Goal: Task Accomplishment & Management: Complete application form

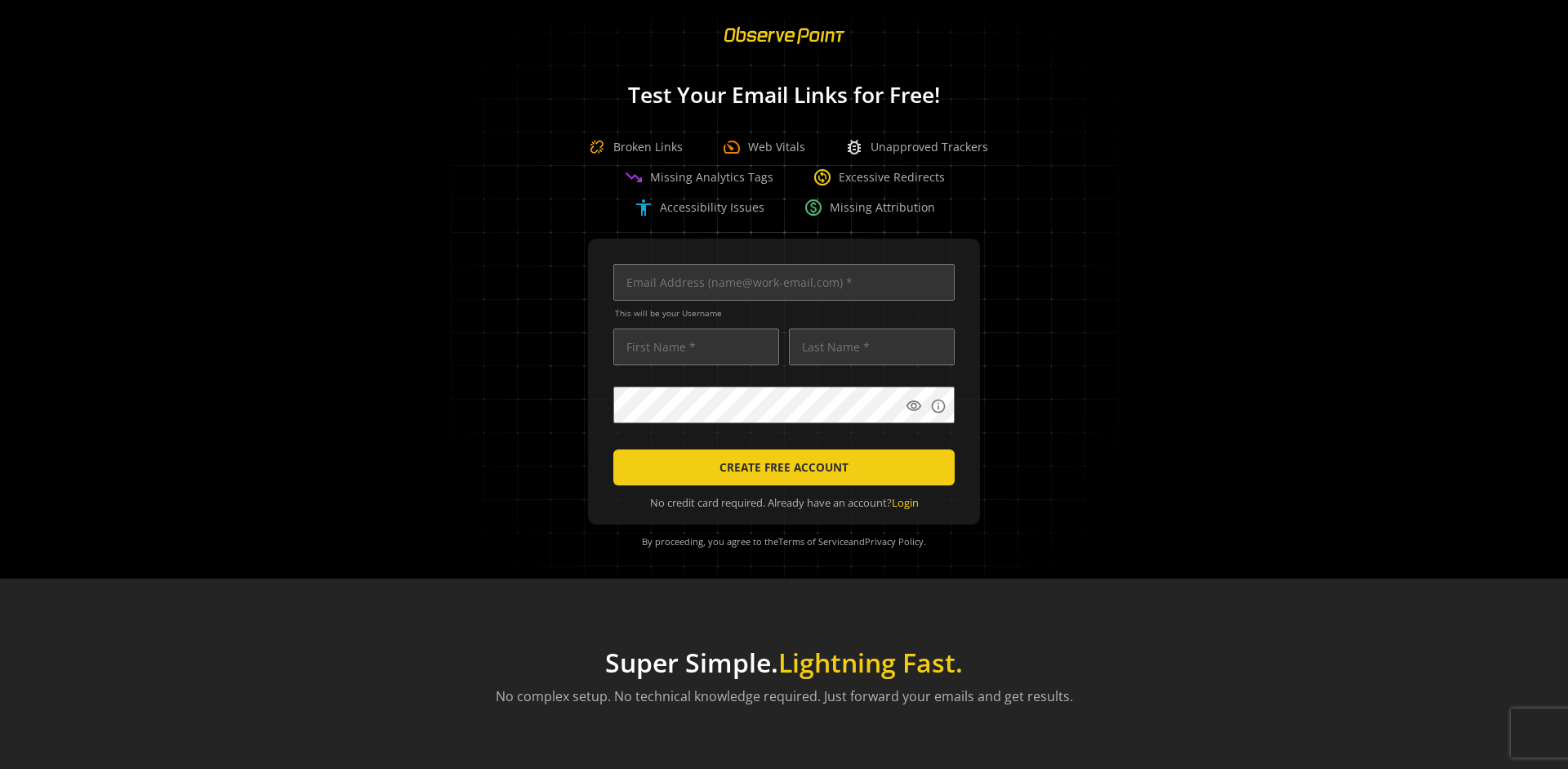
scroll to position [0, 5285]
click at [780, 282] on input "text" at bounding box center [784, 282] width 342 height 37
type input "qatest+01961150-c66e-70cb-b5f0-c15d2ee3146a-23036@observepoint.com"
click at [692, 346] on input "text" at bounding box center [696, 347] width 166 height 37
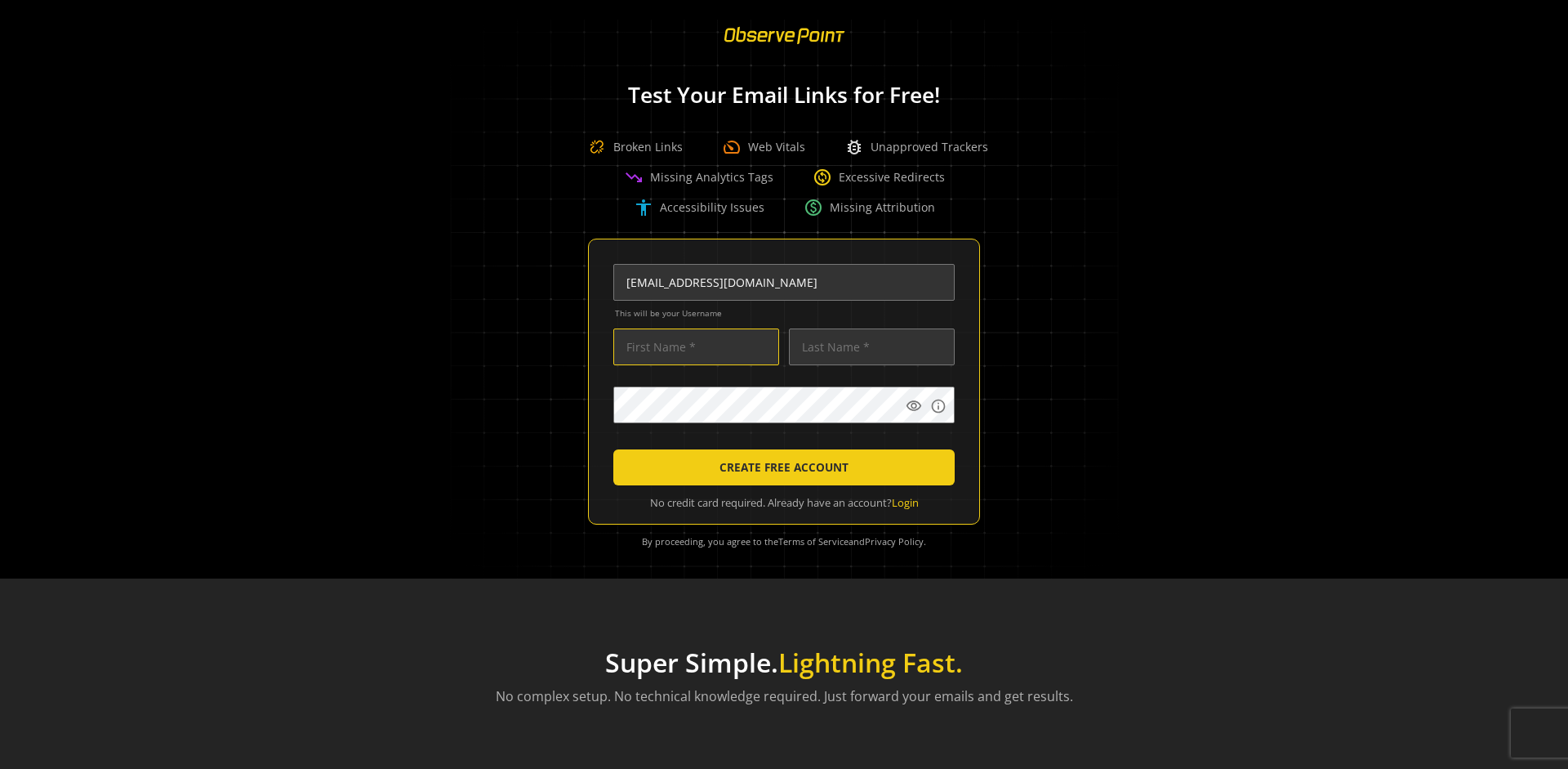
scroll to position [0, 0]
type input "Test"
click at [868, 346] on input "text" at bounding box center [871, 347] width 166 height 37
type input "Test"
click at [1010, 441] on body "Loading... Test Your Email Links for Free! Broken Links speed Web Vitals bug_re…" at bounding box center [784, 384] width 1568 height 769
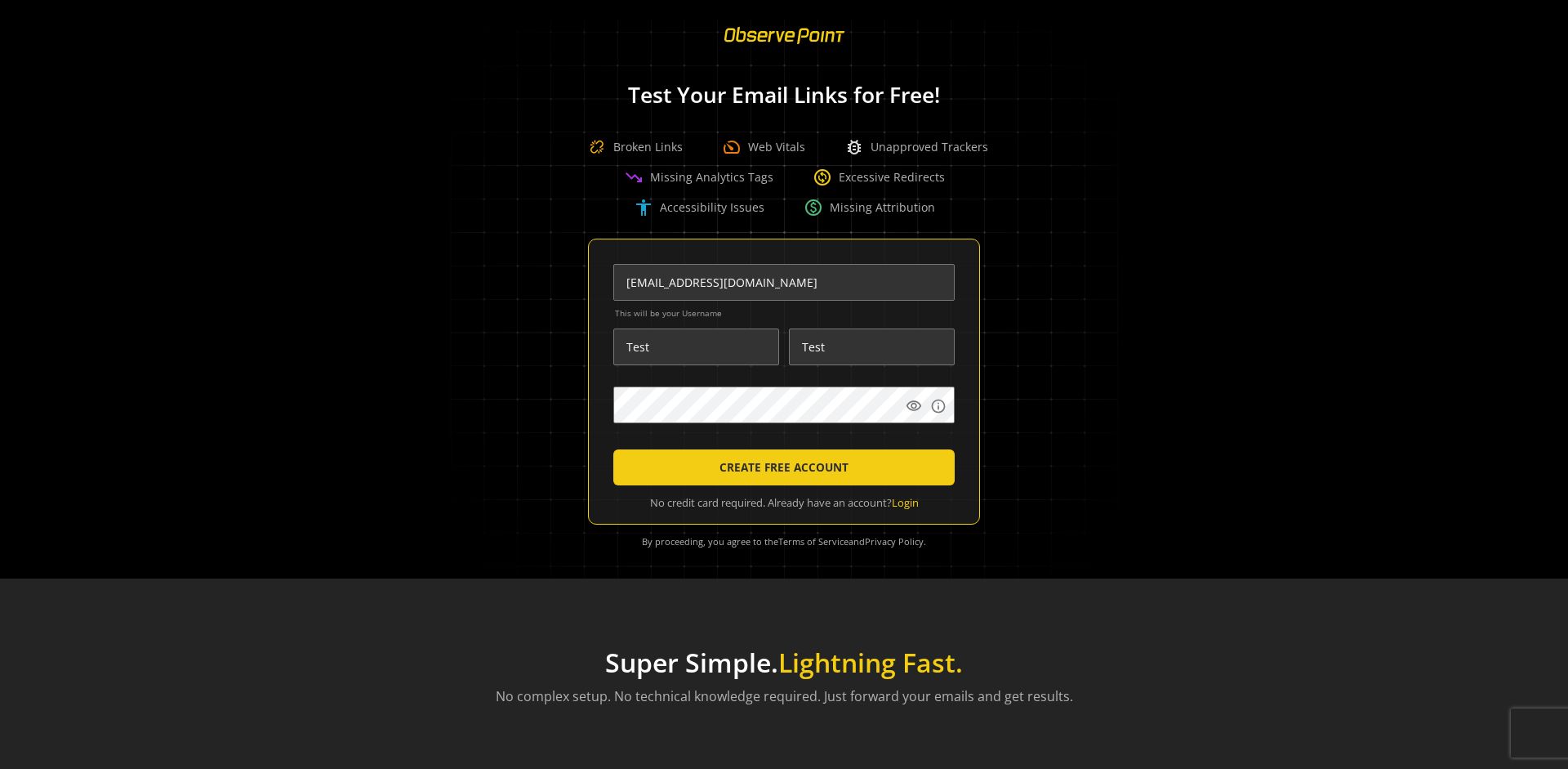
click at [780, 468] on span "CREATE FREE ACCOUNT" at bounding box center [784, 467] width 129 height 29
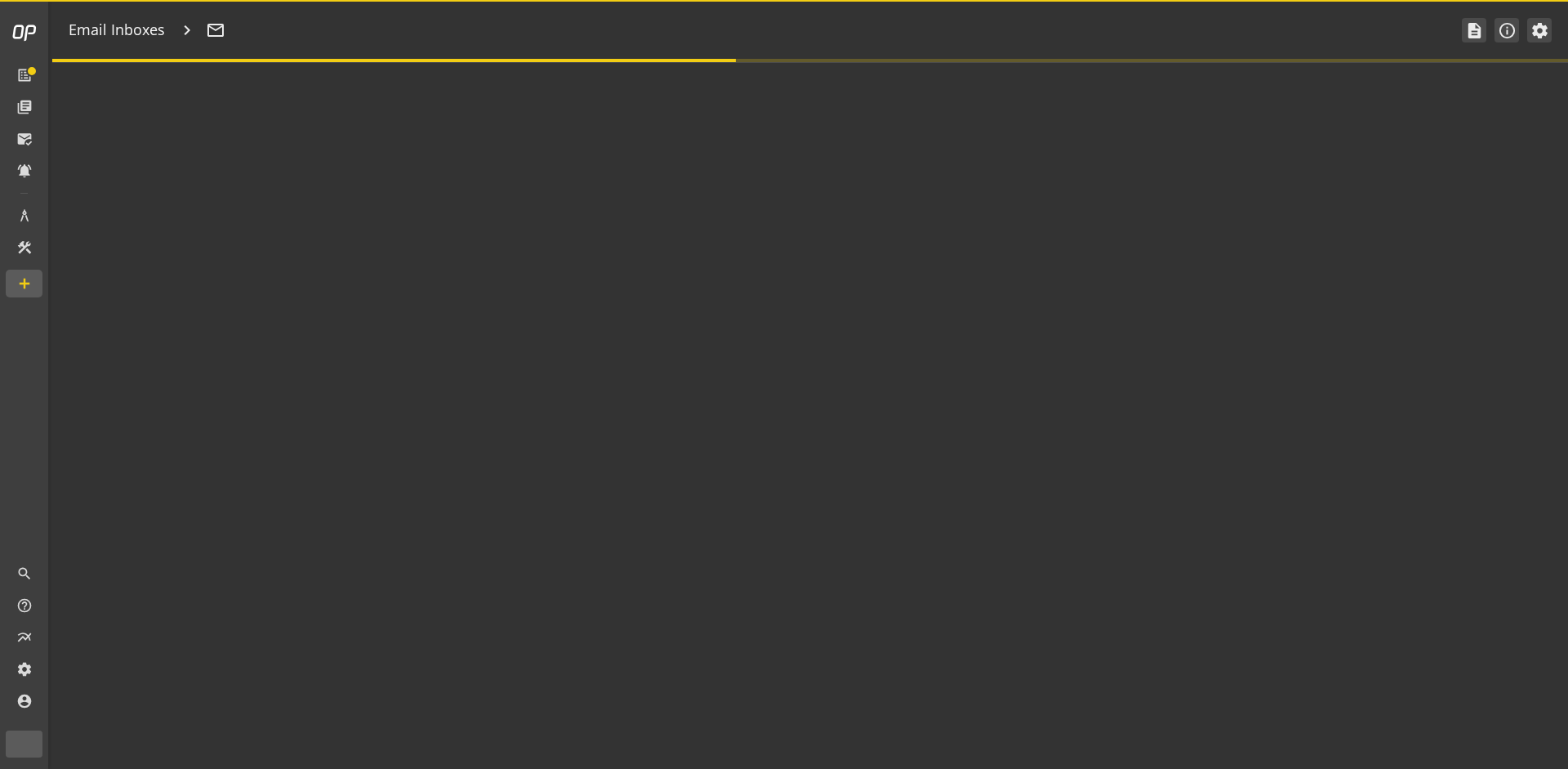
type textarea "Welcome to ObservePoint! This is your default email inbox for testing."
